Goal: Task Accomplishment & Management: Manage account settings

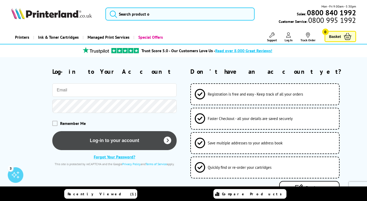
type input "[EMAIL_ADDRESS][DOMAIN_NAME]"
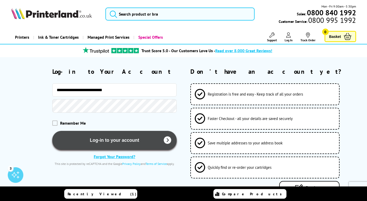
click at [99, 141] on button "Log-in to your account" at bounding box center [114, 140] width 124 height 19
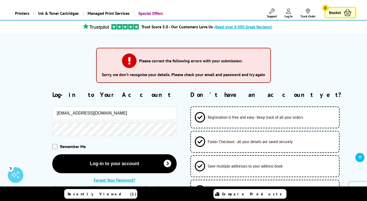
scroll to position [52, 0]
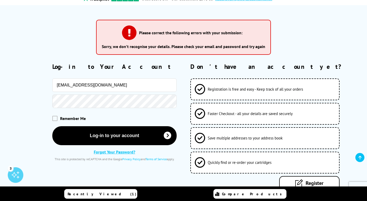
click at [9, 97] on div "Log-in to Your Account Purchasing@officevision.co.uk Remember Me Register" at bounding box center [183, 125] width 367 height 127
click at [52, 126] on button "Log-in to your account" at bounding box center [114, 135] width 124 height 19
